Goal: Information Seeking & Learning: Learn about a topic

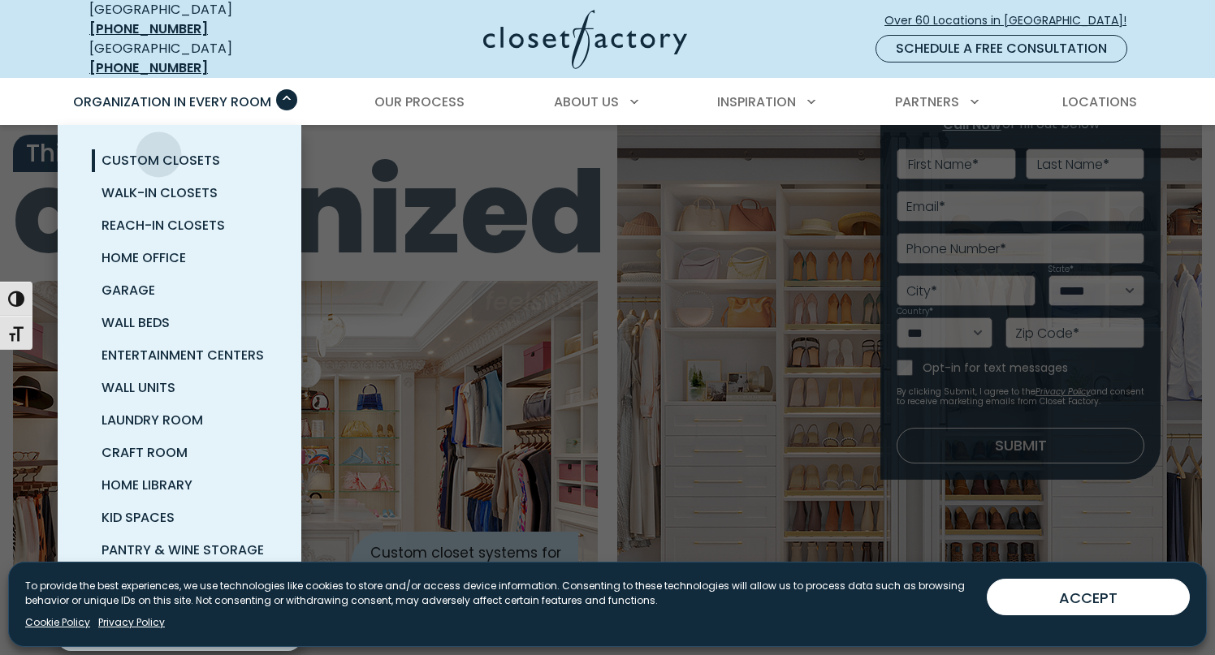
click at [158, 151] on span "Custom Closets" at bounding box center [161, 160] width 119 height 19
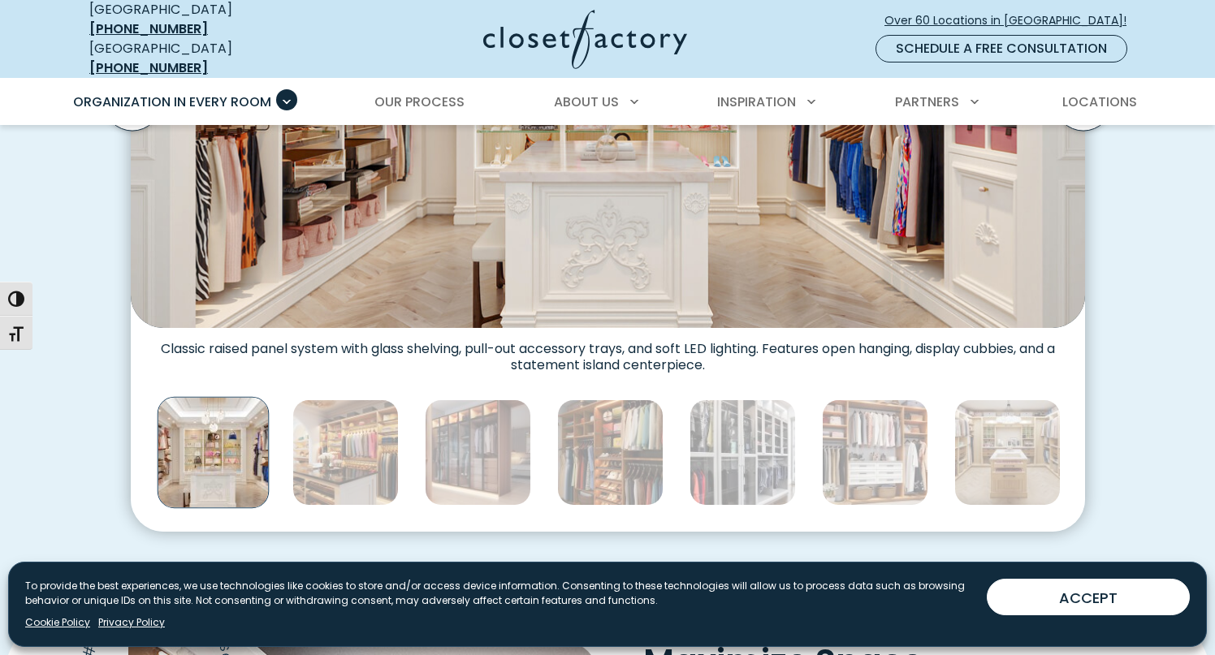
scroll to position [781, 0]
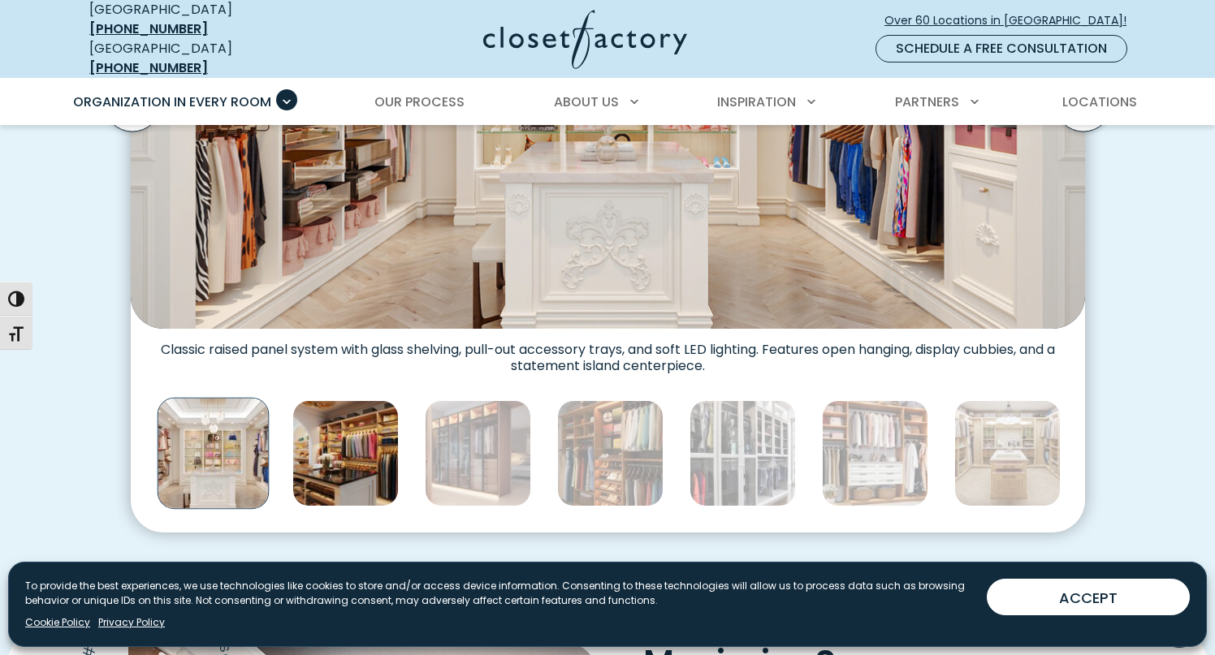
click at [322, 433] on img "Thumbnail Gallery" at bounding box center [345, 453] width 106 height 106
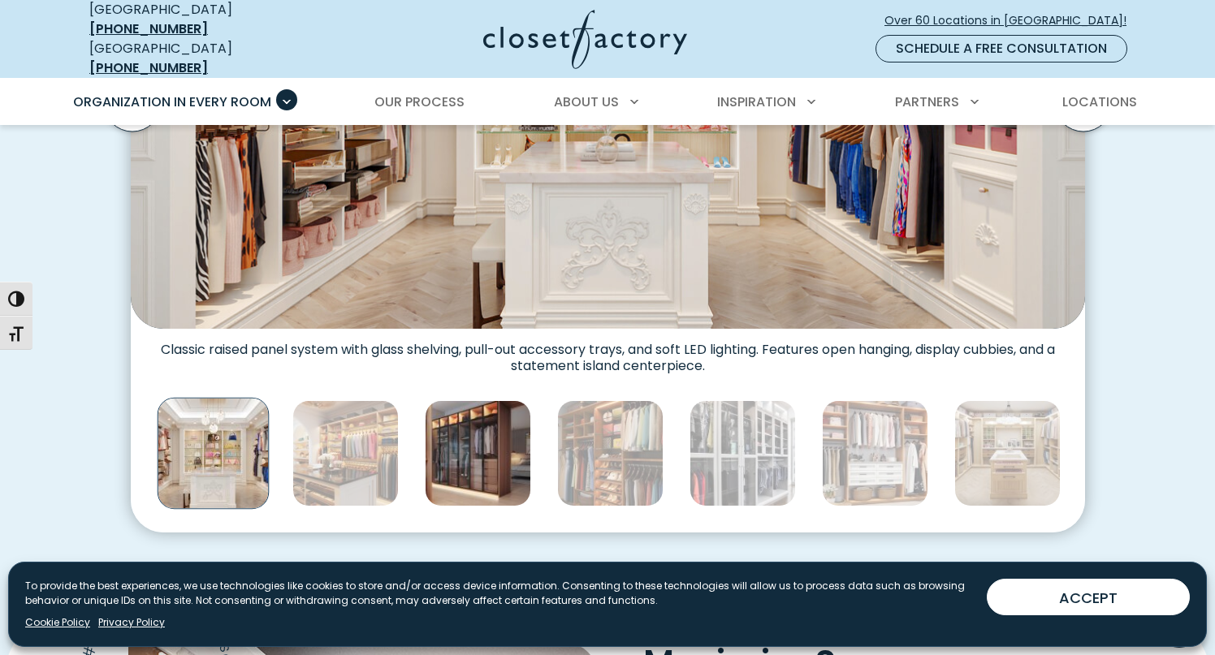
click at [489, 448] on img "Thumbnail Gallery" at bounding box center [478, 453] width 106 height 106
